Goal: Communication & Community: Ask a question

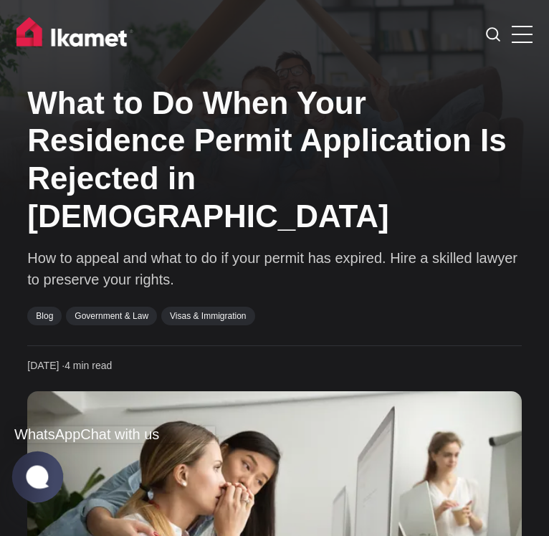
click at [39, 478] on jdiv at bounding box center [38, 476] width 28 height 24
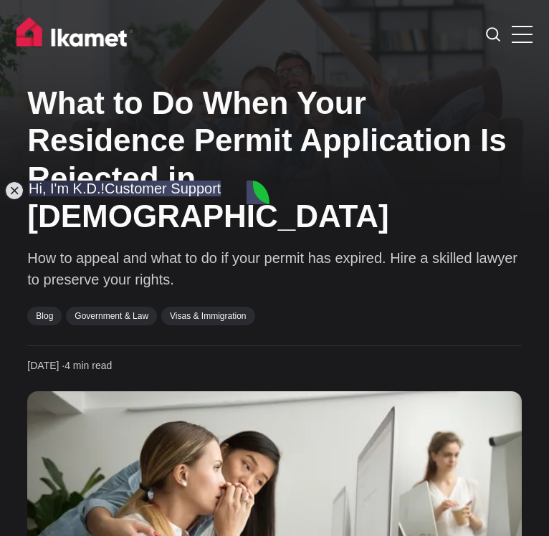
scroll to position [2150, 0]
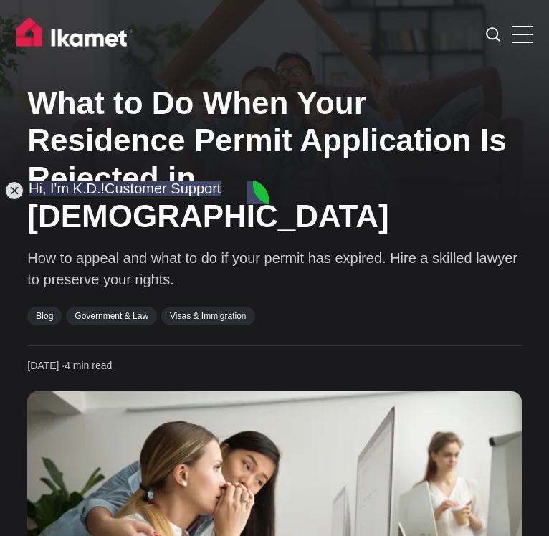
scroll to position [2222, 0]
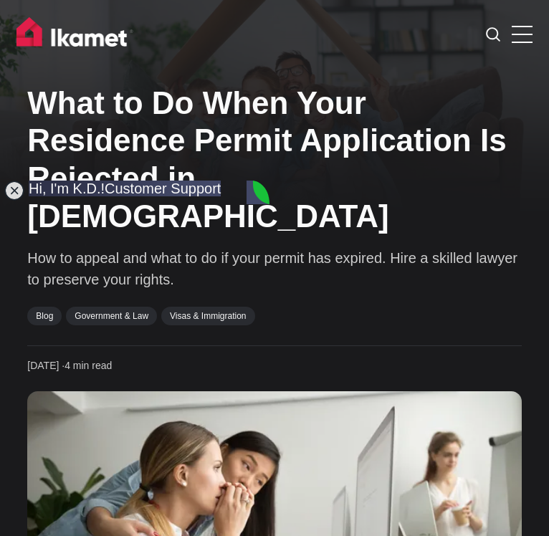
scroll to position [2652, 0]
click at [105, 117] on jdiv "Are you sure they said you can apply [DATE]" at bounding box center [153, 92] width 249 height 49
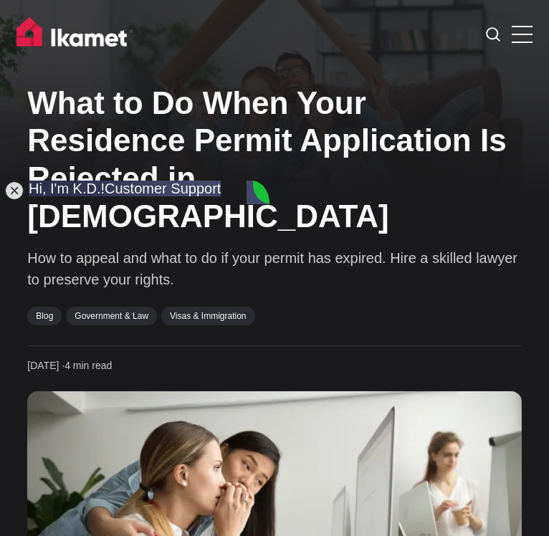
click at [104, 315] on jdiv "the unverisity doesn't make the call on this" at bounding box center [143, 298] width 229 height 32
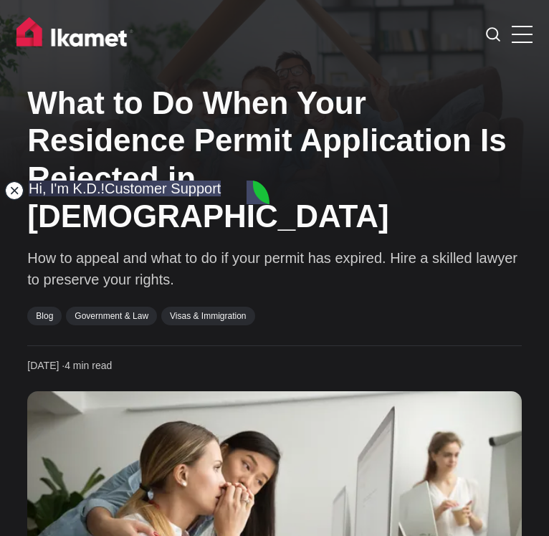
click at [20, 196] on jdiv at bounding box center [14, 191] width 20 height 20
